Goal: Task Accomplishment & Management: Use online tool/utility

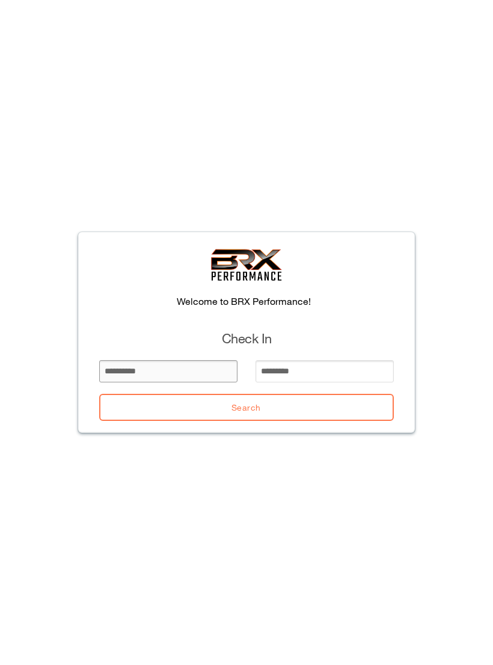
click at [197, 375] on input "email" at bounding box center [168, 371] width 138 height 22
type input "***"
click at [305, 380] on input "email" at bounding box center [325, 371] width 138 height 22
type input "**"
click at [317, 402] on button "Search" at bounding box center [246, 407] width 295 height 27
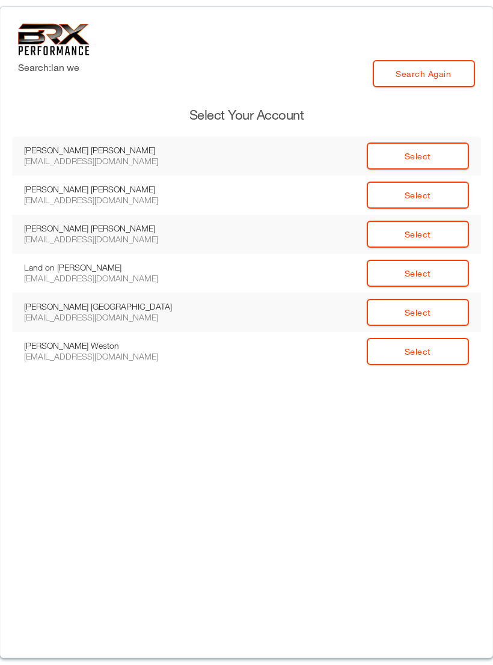
click at [446, 351] on link "Select" at bounding box center [418, 351] width 102 height 27
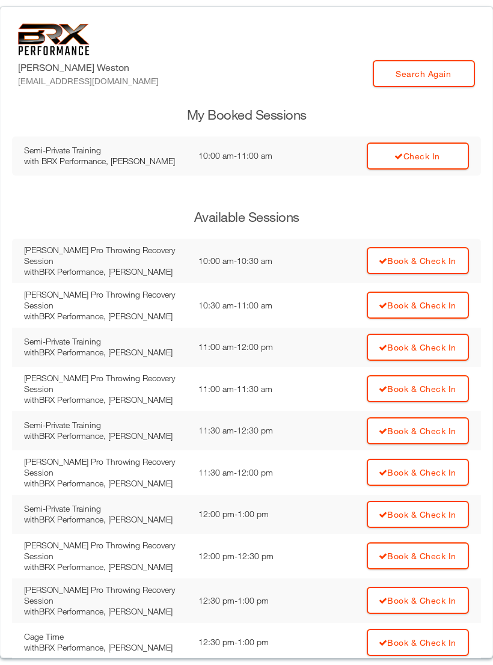
click at [438, 174] on td "Check In" at bounding box center [397, 155] width 168 height 39
click at [416, 135] on div "[PERSON_NAME] [EMAIL_ADDRESS][DOMAIN_NAME] Search Again My Booked Sessions Semi…" at bounding box center [246, 333] width 493 height 652
click at [433, 165] on link "Check In" at bounding box center [418, 155] width 102 height 27
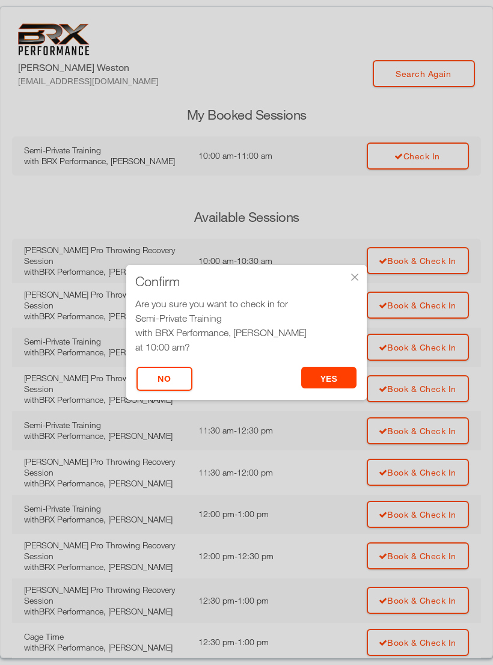
click at [349, 355] on div "× Confirm Are you sure you want to check in for Semi-Private Training with BRX …" at bounding box center [246, 332] width 241 height 135
click at [343, 382] on button "yes" at bounding box center [329, 378] width 56 height 22
